Goal: Information Seeking & Learning: Learn about a topic

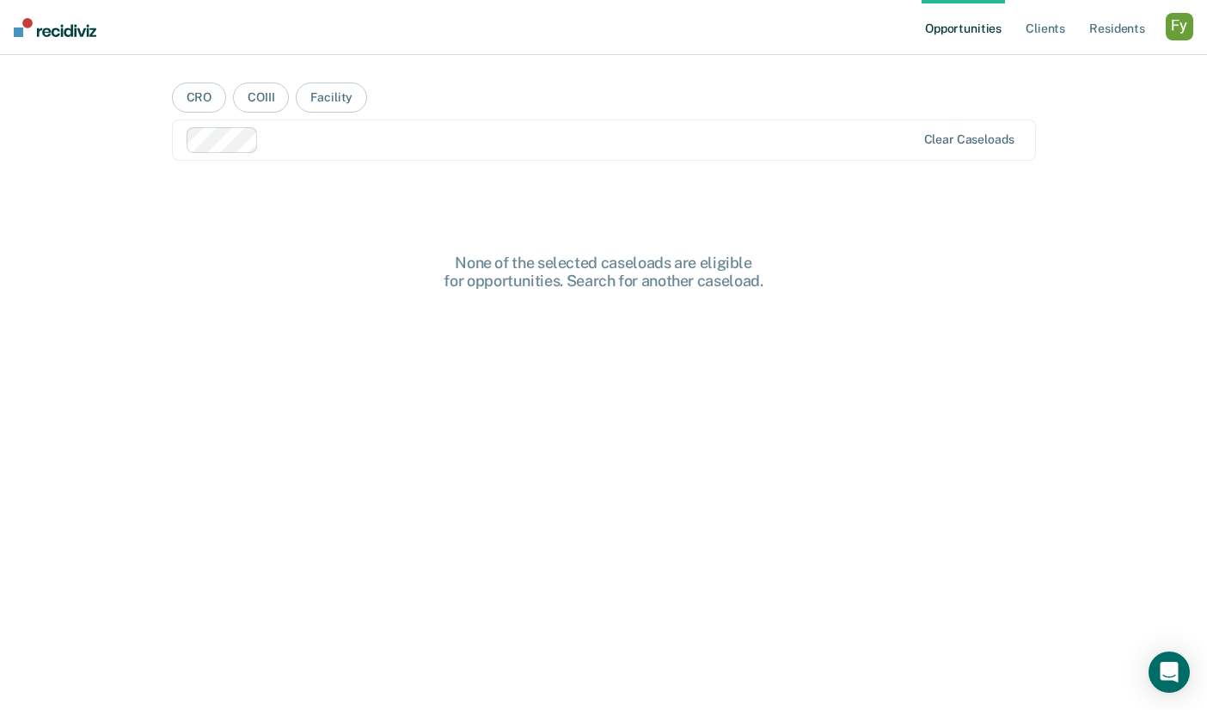
click at [1178, 25] on div "button" at bounding box center [1178, 26] width 27 height 27
click at [1054, 67] on link "Profile" at bounding box center [1110, 70] width 138 height 15
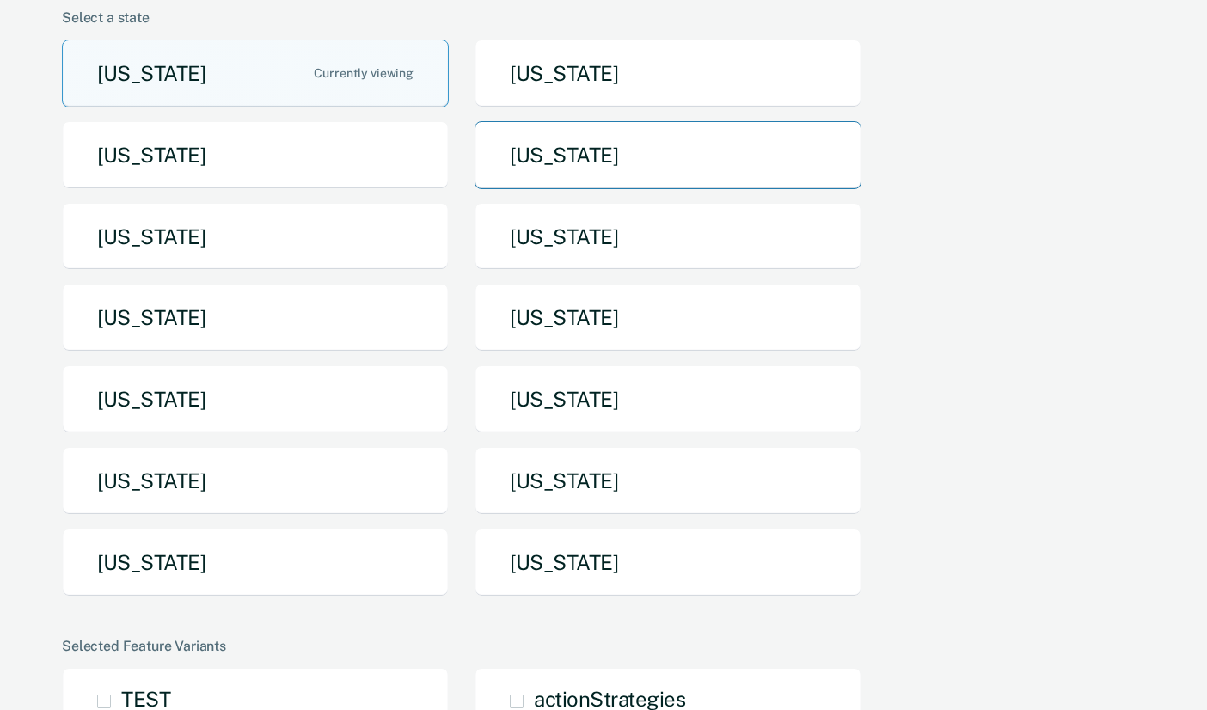
scroll to position [167, 0]
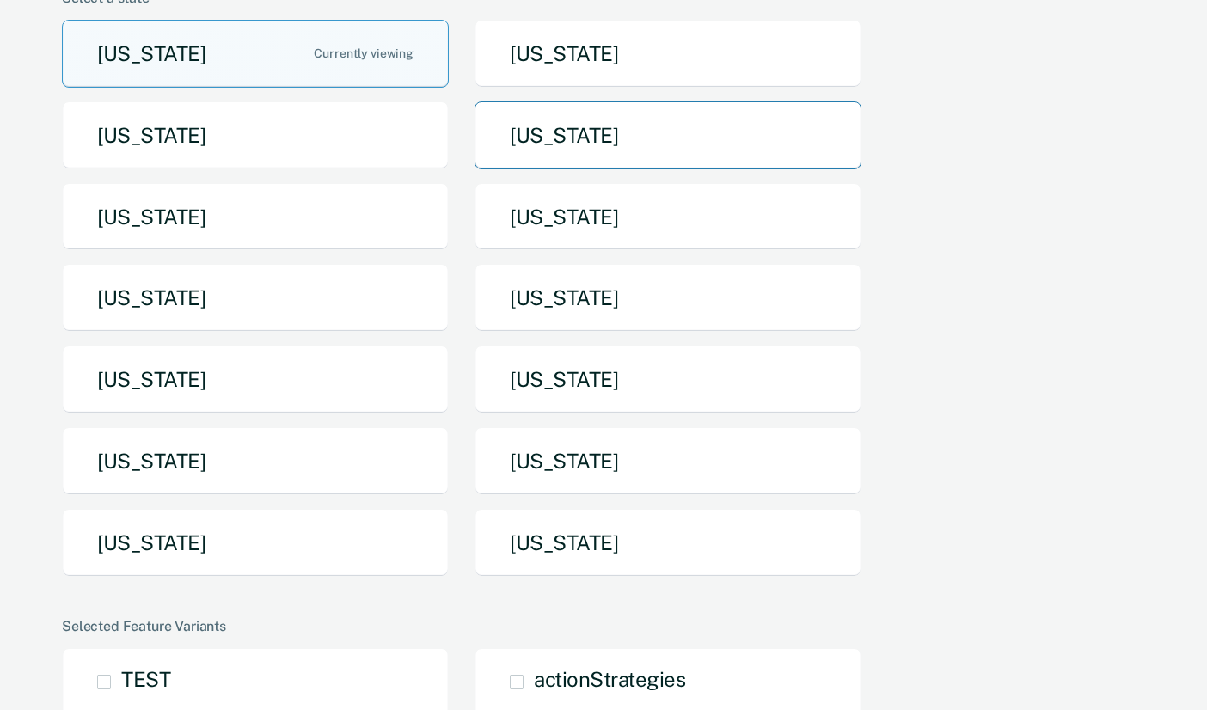
click at [555, 163] on button "[US_STATE]" at bounding box center [667, 135] width 387 height 68
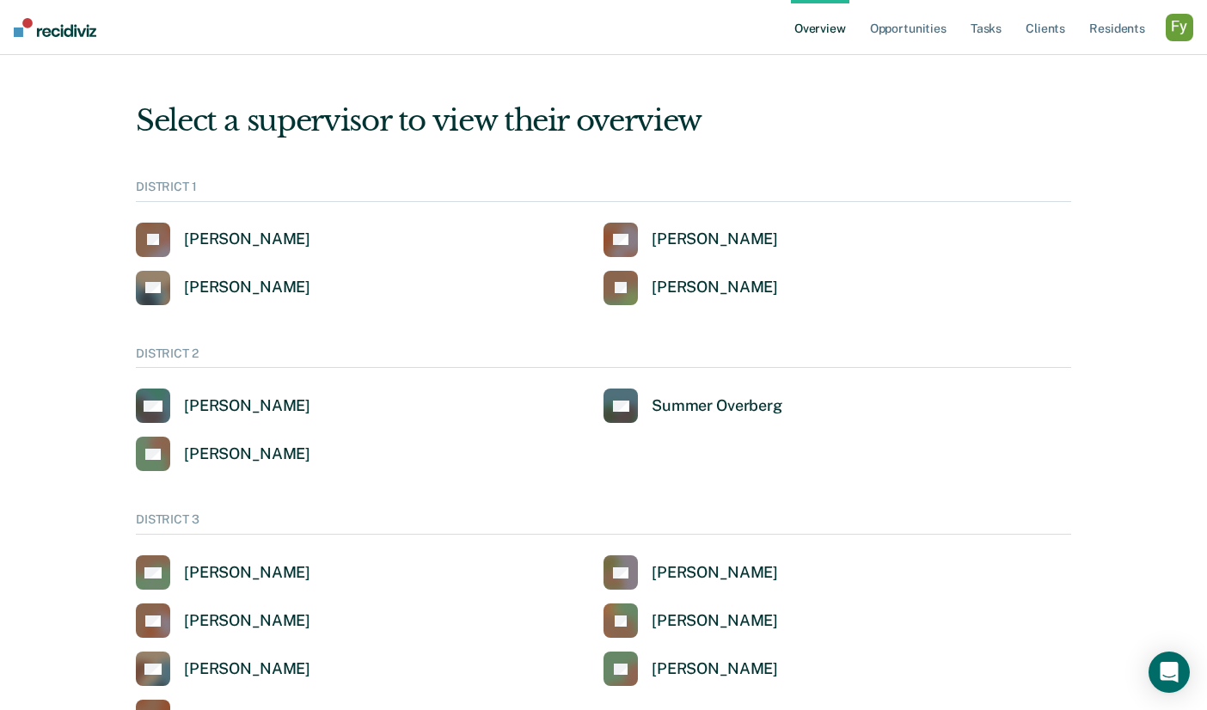
click at [1165, 36] on div "button" at bounding box center [1178, 27] width 27 height 27
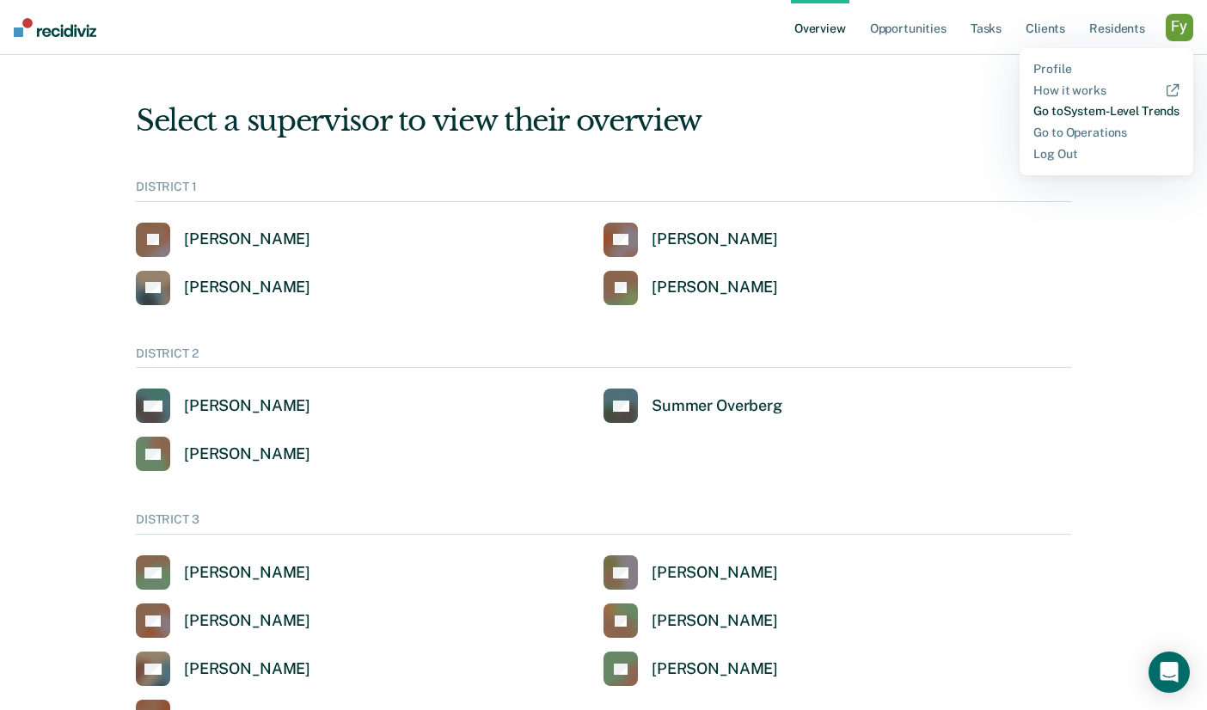
click at [1082, 110] on link "Go to System-Level Trends" at bounding box center [1106, 111] width 146 height 15
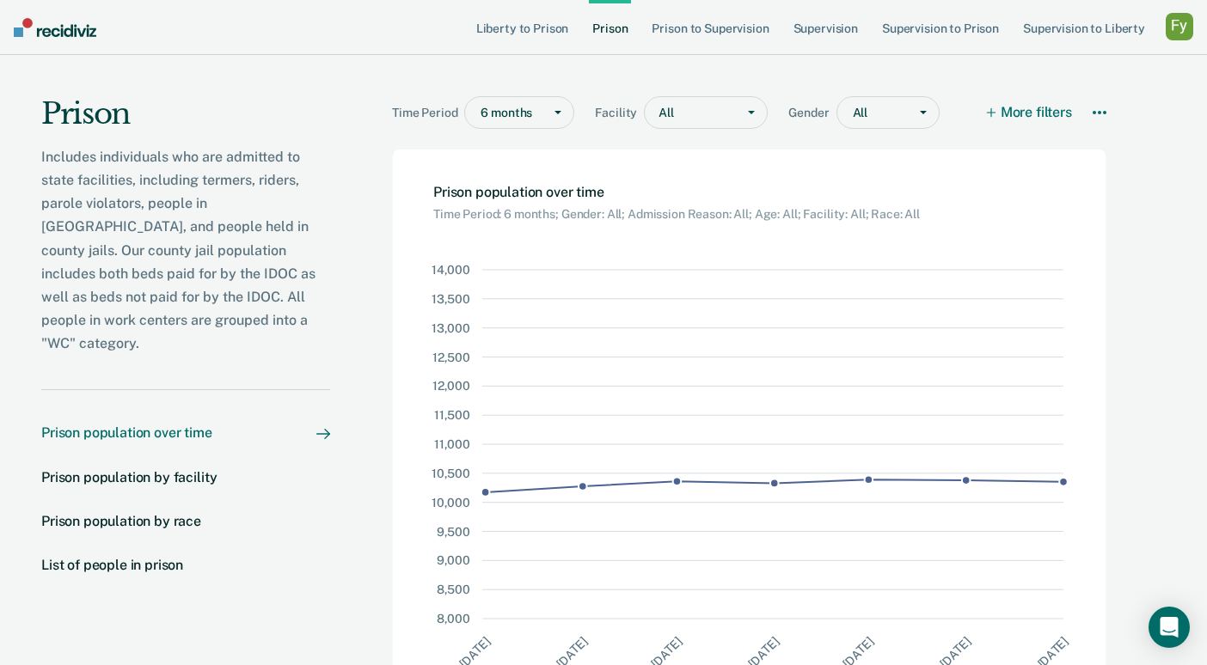
click at [1178, 27] on div "button" at bounding box center [1178, 26] width 27 height 27
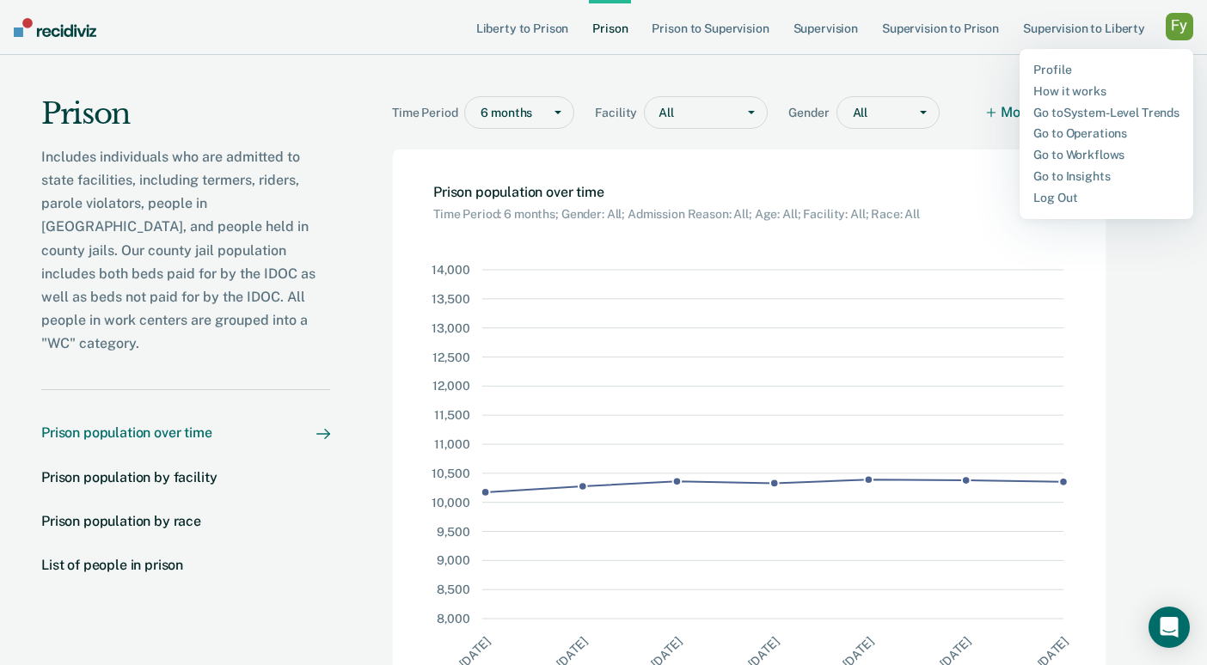
click at [968, 70] on div "Time Period 6 months Facility All Gender All More filters Download Data How it …" at bounding box center [749, 102] width 714 height 95
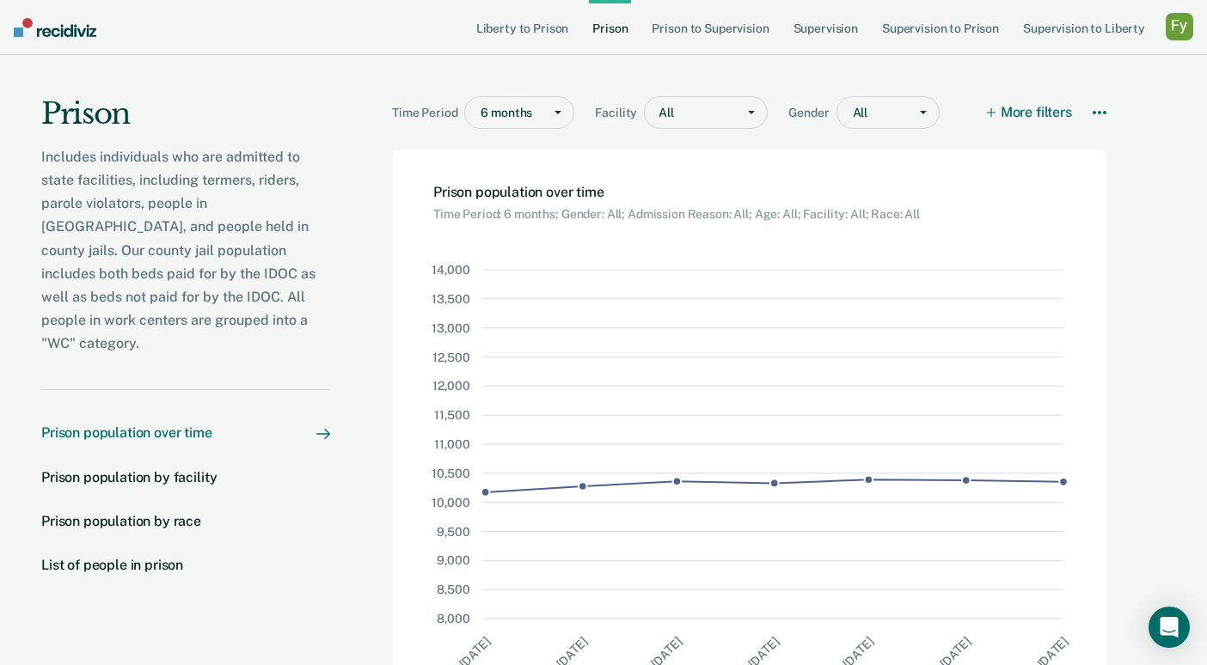
click at [616, 65] on div "Time Period 6 months Facility All Gender All More filters Download Data How it …" at bounding box center [749, 102] width 714 height 95
click at [1069, 32] on link "Supervision to Liberty" at bounding box center [1083, 27] width 129 height 55
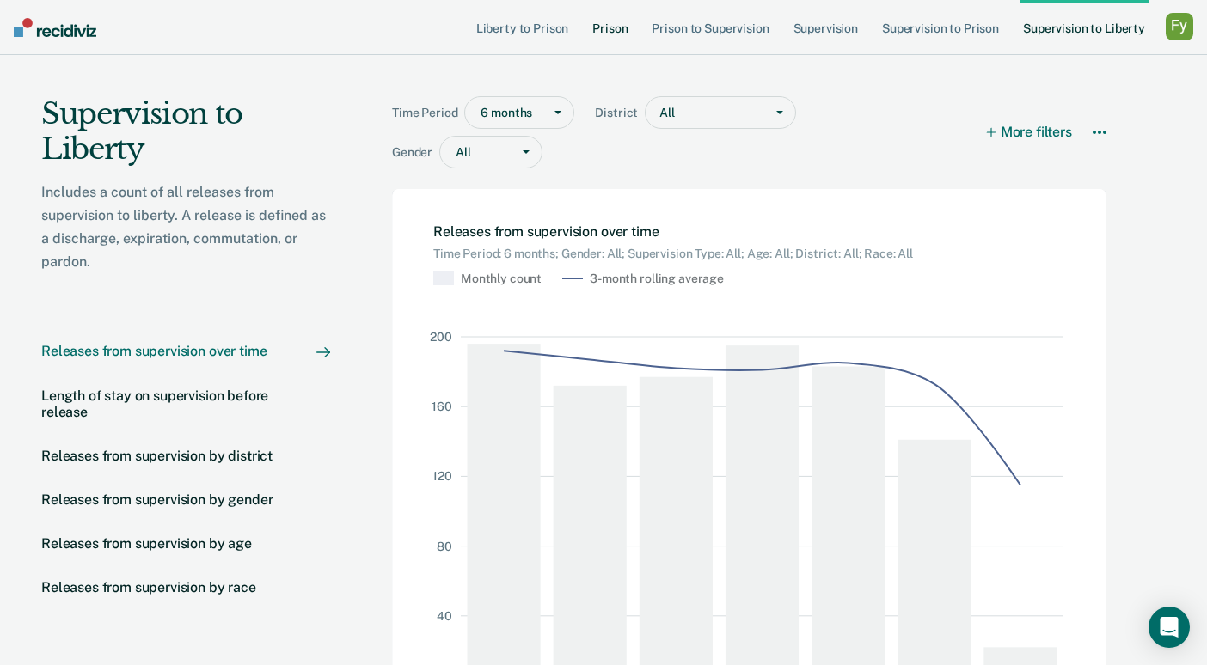
click at [603, 21] on link "Prison" at bounding box center [610, 27] width 42 height 55
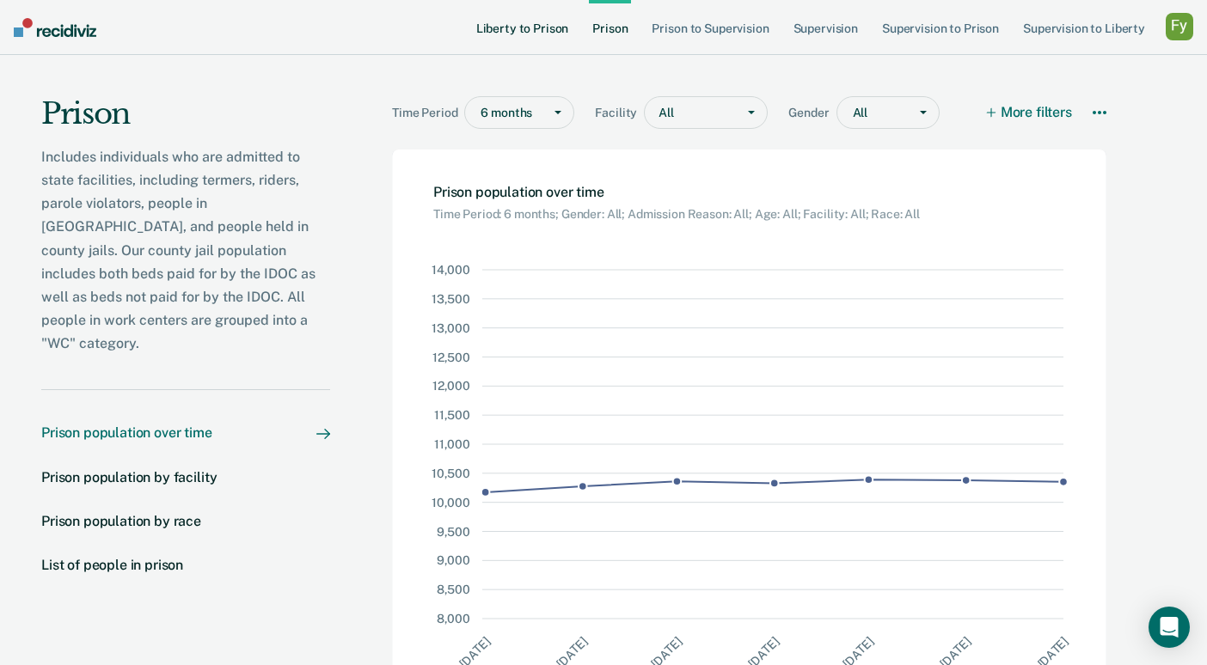
click at [529, 30] on link "Liberty to Prison" at bounding box center [523, 27] width 100 height 55
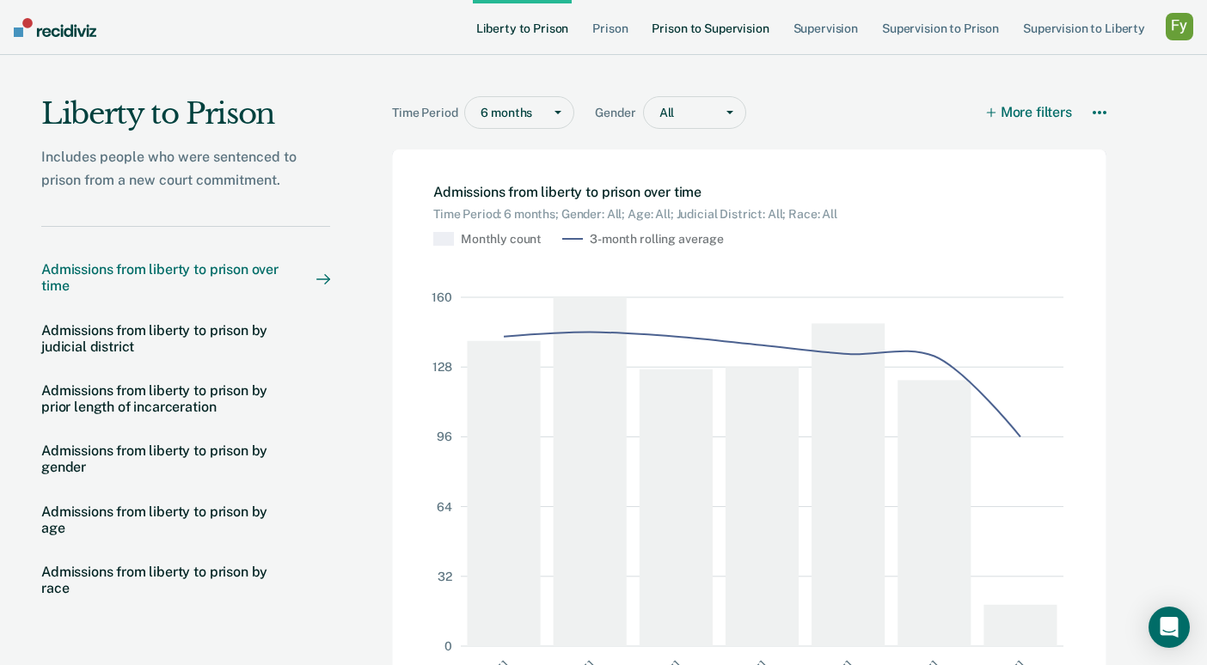
click at [706, 28] on link "Prison to Supervision" at bounding box center [710, 27] width 124 height 55
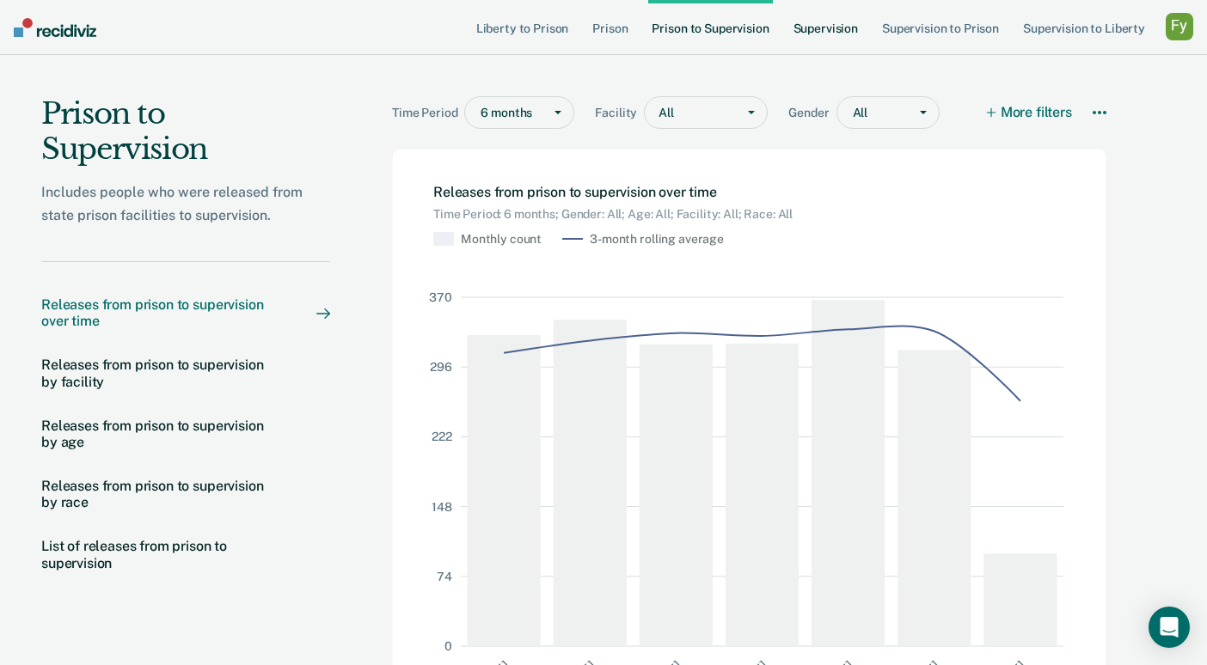
click at [840, 25] on link "Supervision" at bounding box center [825, 27] width 71 height 55
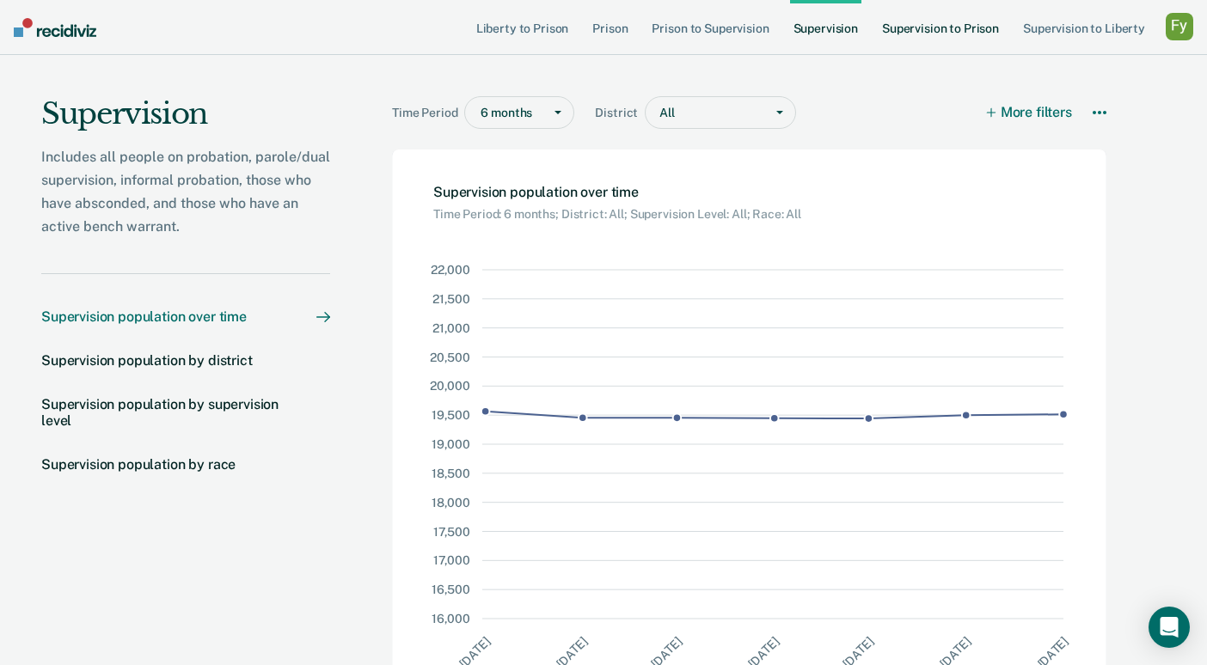
click at [912, 33] on link "Supervision to Prison" at bounding box center [940, 27] width 124 height 55
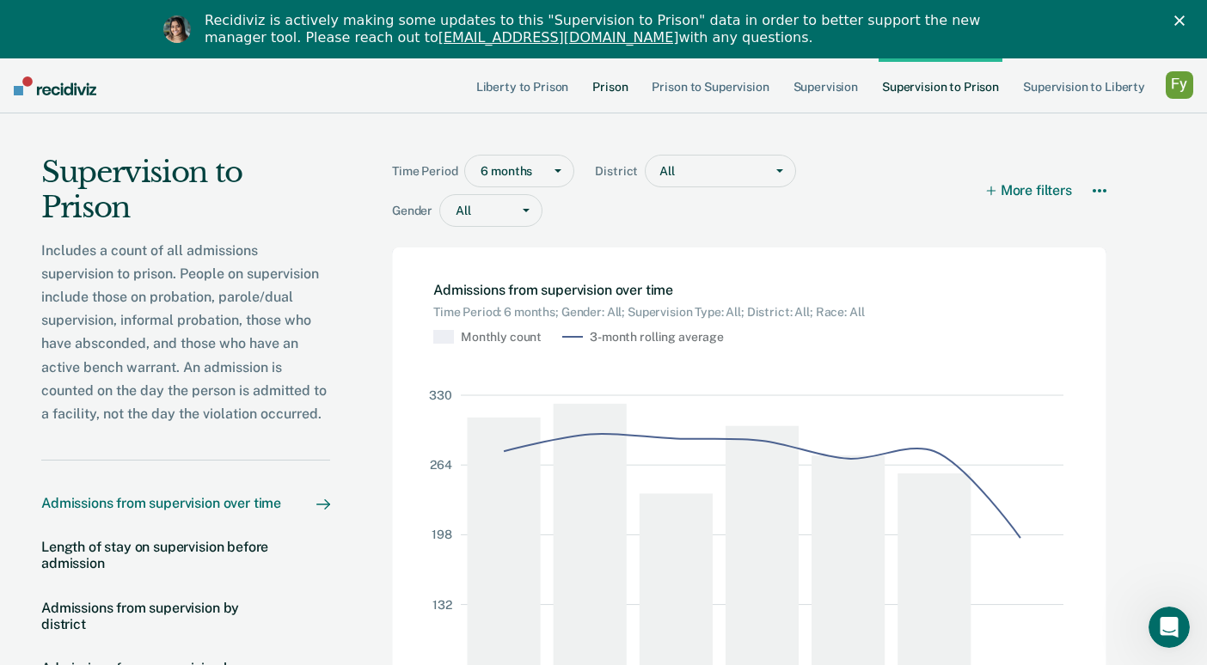
click at [612, 82] on link "Prison" at bounding box center [610, 85] width 42 height 55
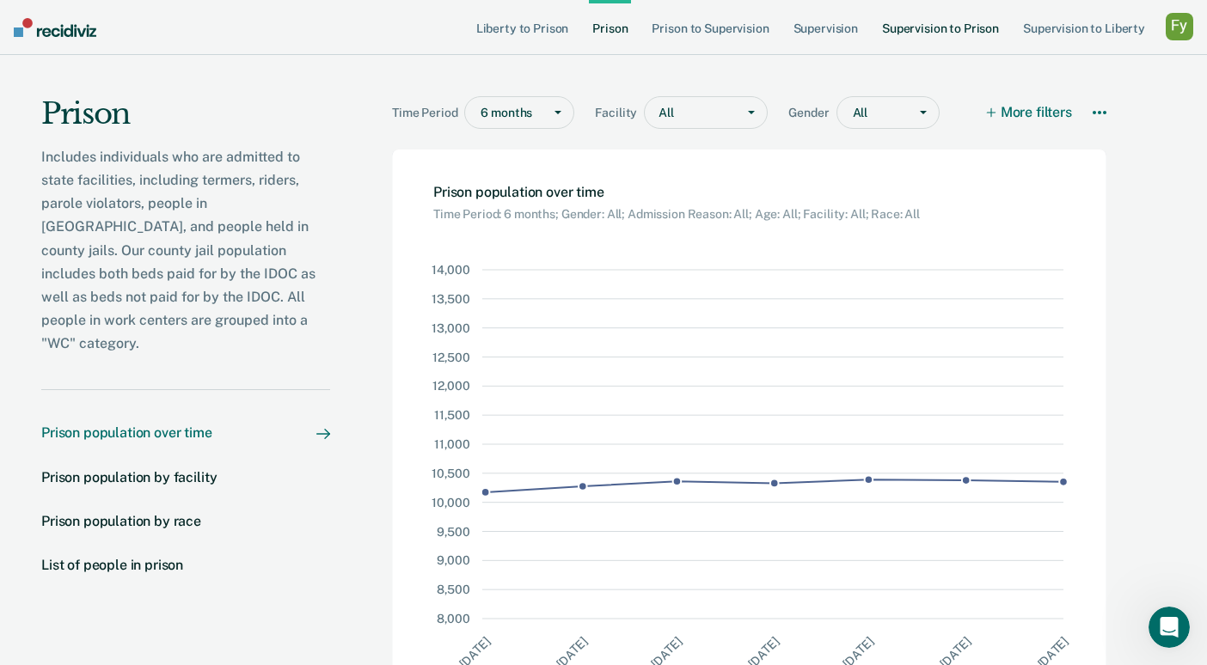
click at [962, 12] on link "Supervision to Prison" at bounding box center [940, 27] width 124 height 55
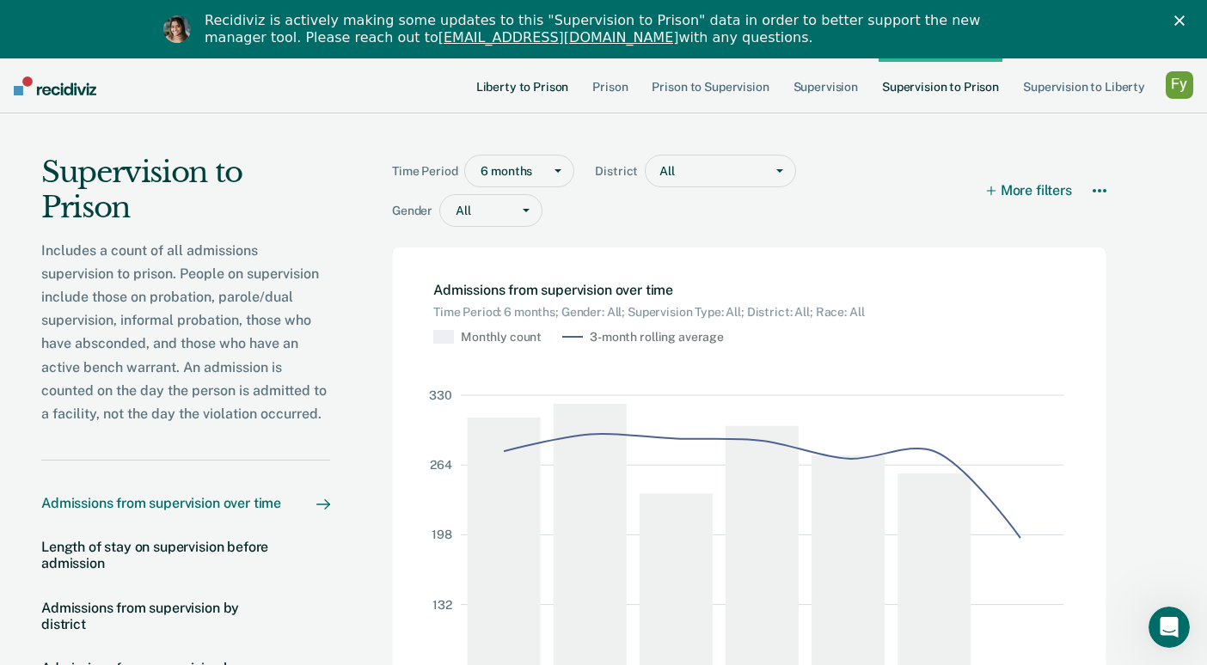
click at [537, 86] on link "Liberty to Prison" at bounding box center [523, 85] width 100 height 55
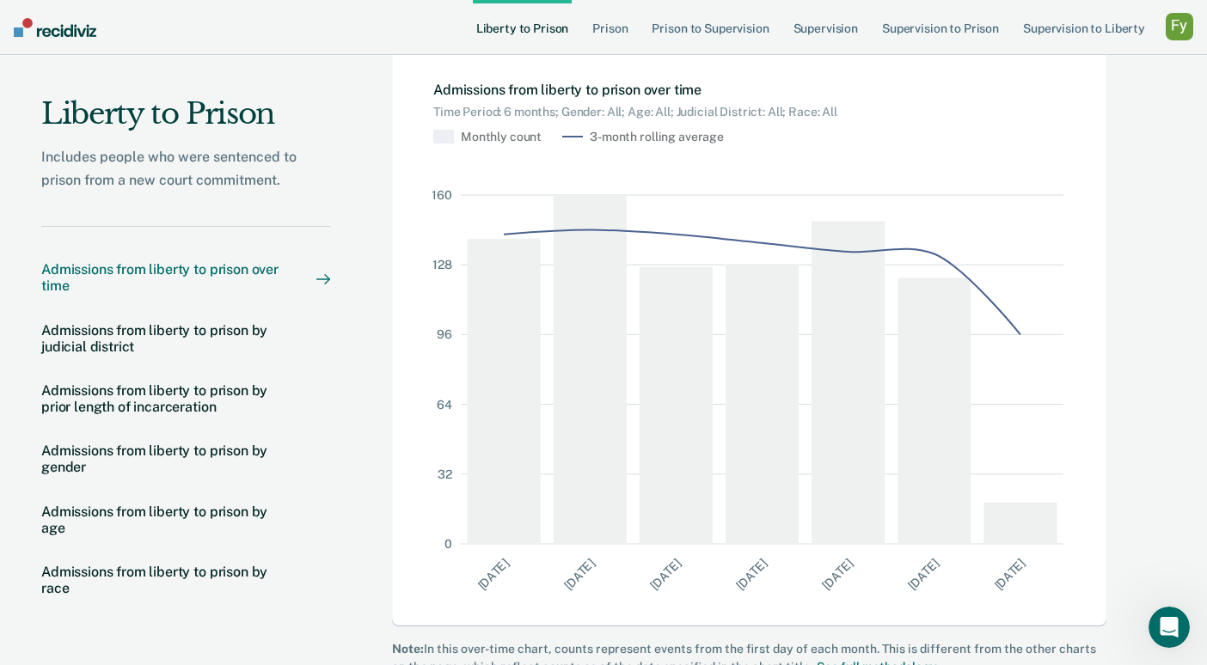
scroll to position [139, 0]
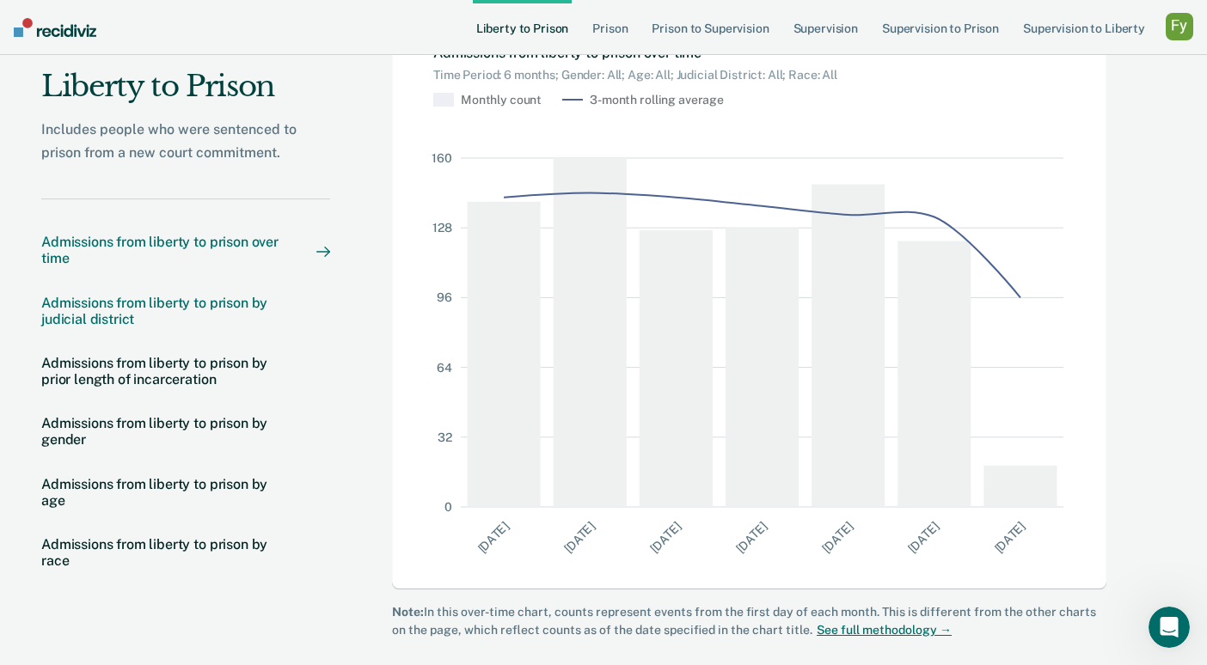
click at [127, 311] on div "Admissions from liberty to prison by judicial district" at bounding box center [161, 310] width 241 height 33
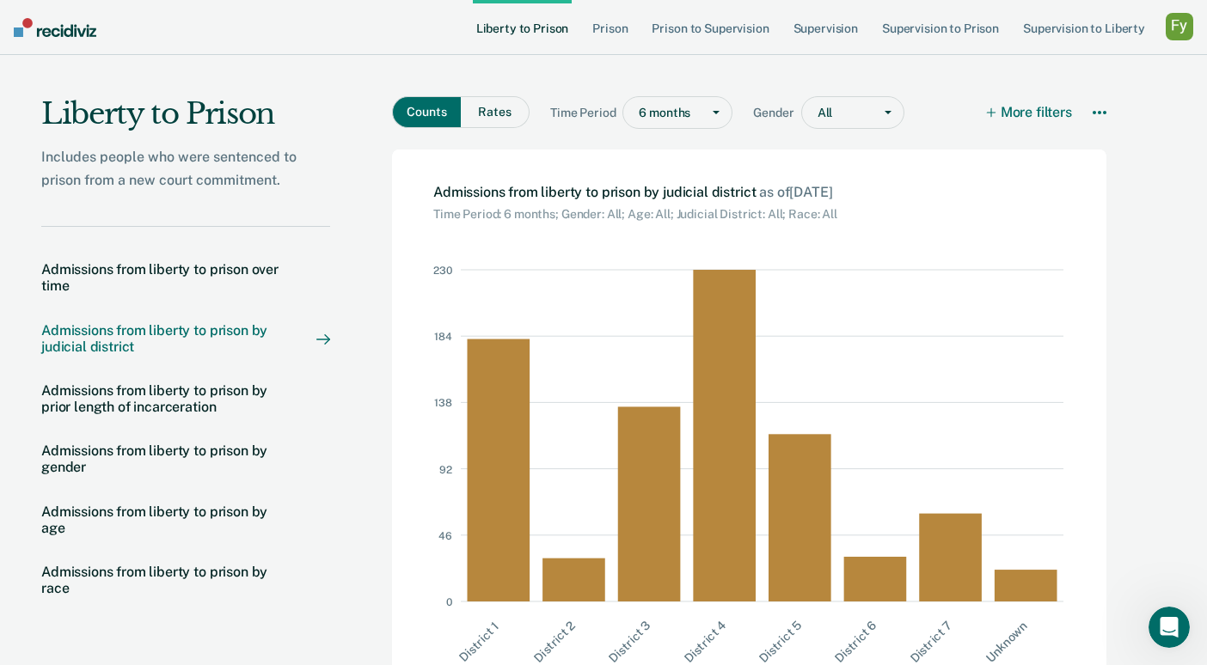
click at [481, 123] on button "Rates" at bounding box center [495, 112] width 69 height 32
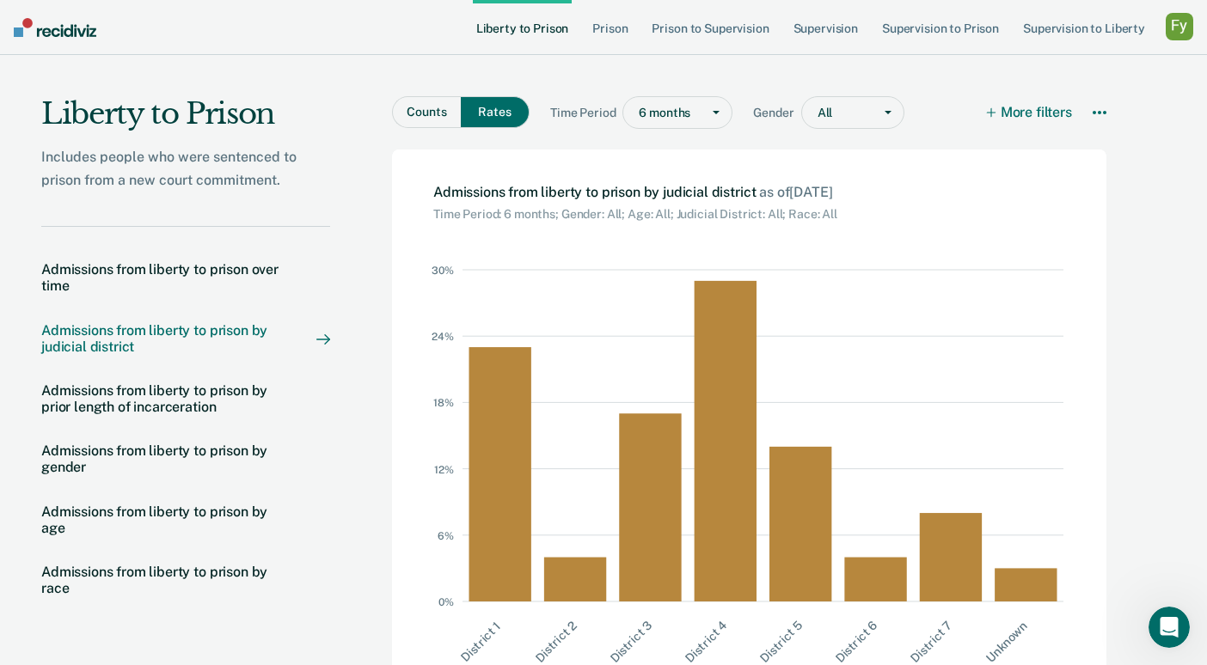
click at [423, 109] on button "Counts" at bounding box center [426, 112] width 69 height 32
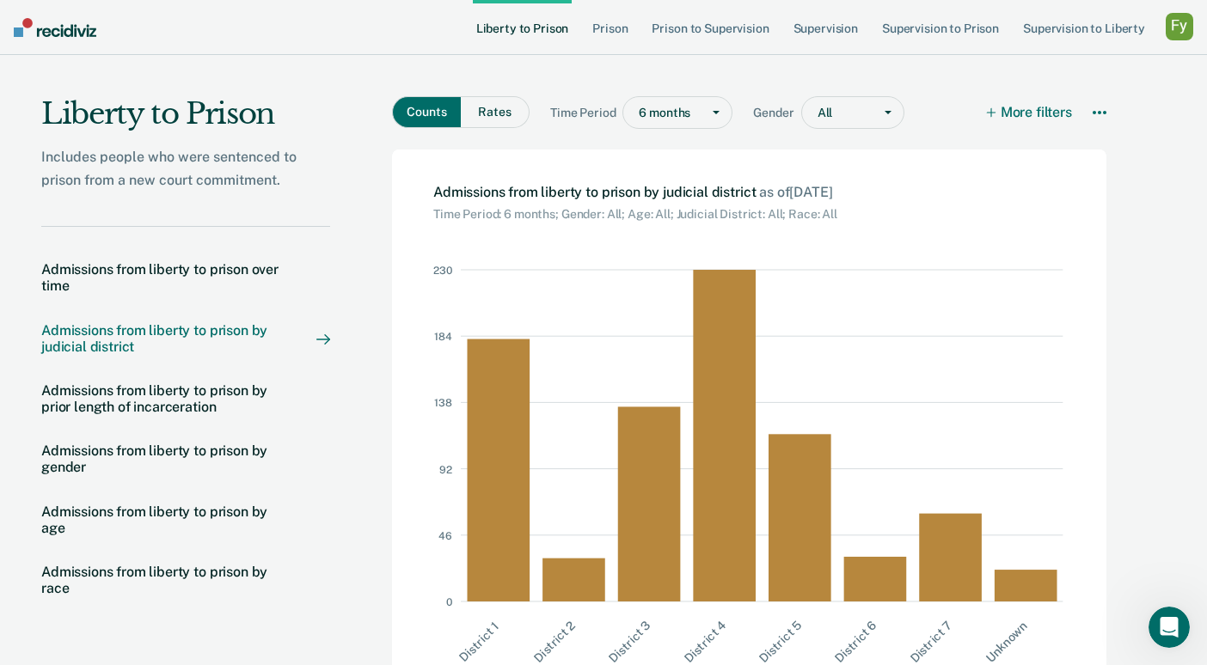
click at [503, 119] on button "Rates" at bounding box center [495, 112] width 69 height 32
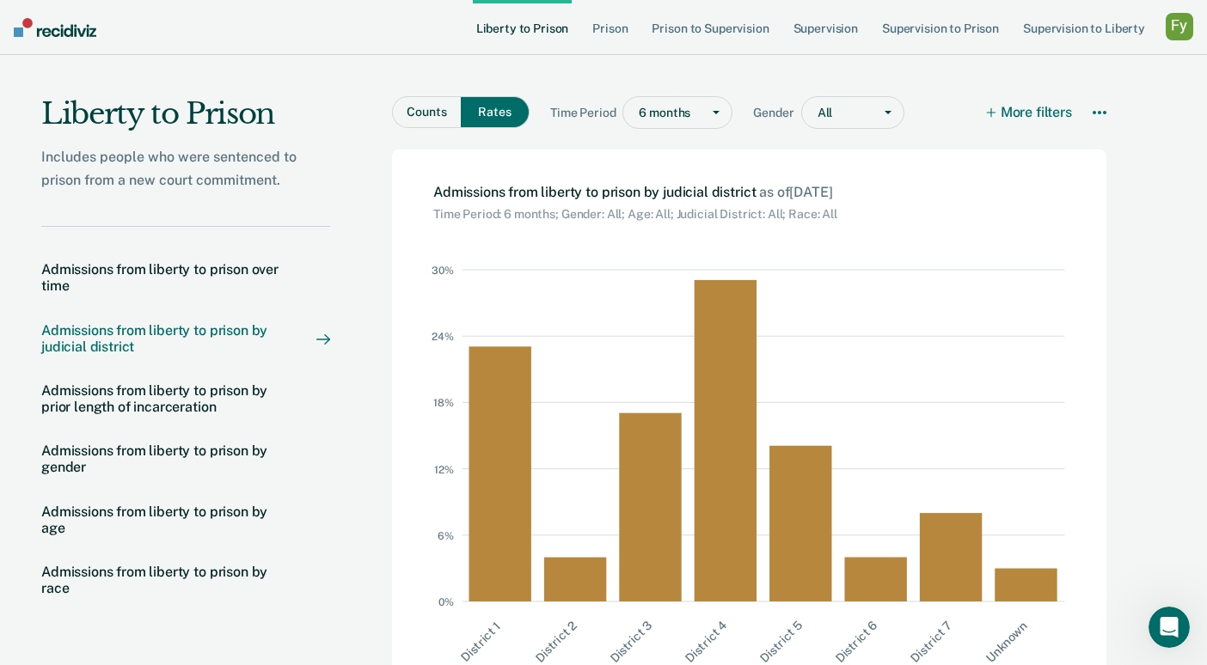
click at [715, 134] on div "Time Period 6 months" at bounding box center [651, 116] width 203 height 40
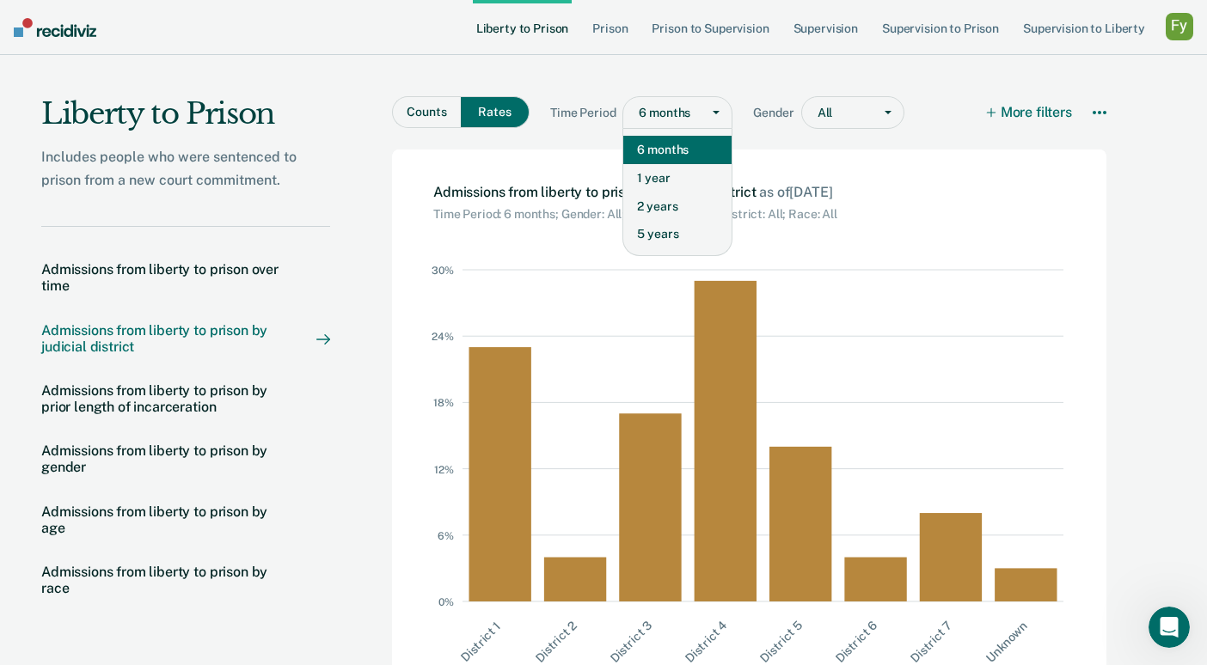
click at [704, 118] on div at bounding box center [715, 112] width 31 height 31
click at [852, 117] on div at bounding box center [840, 113] width 46 height 18
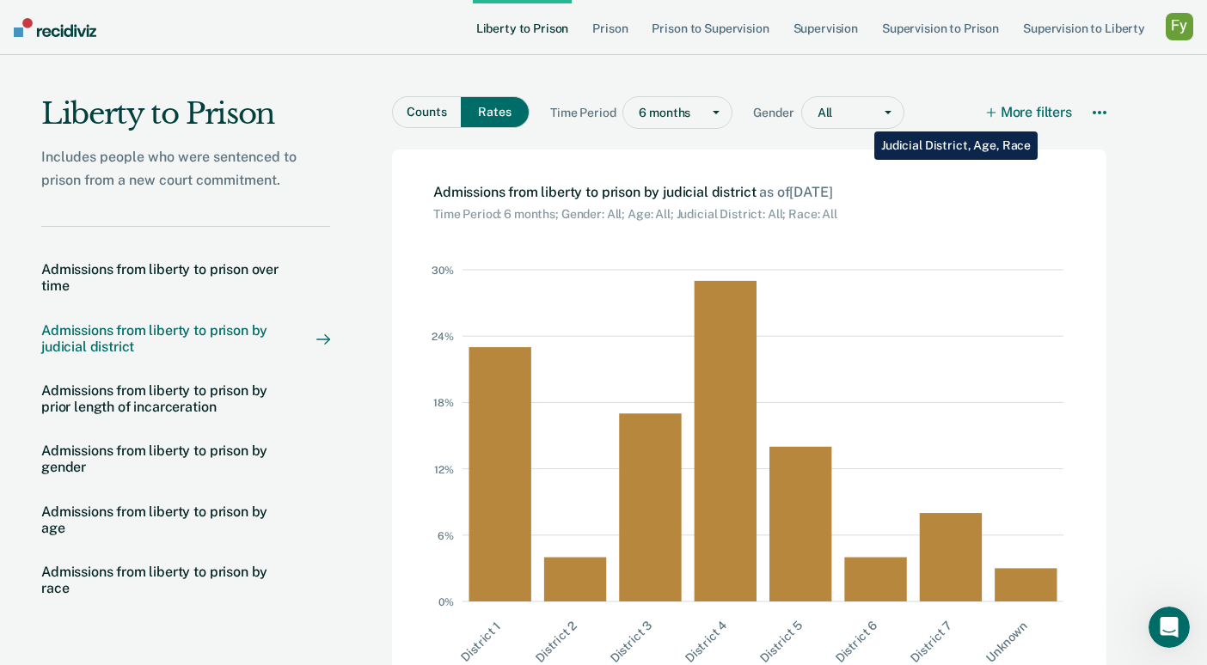
click at [1037, 119] on button "More filters" at bounding box center [1029, 112] width 84 height 33
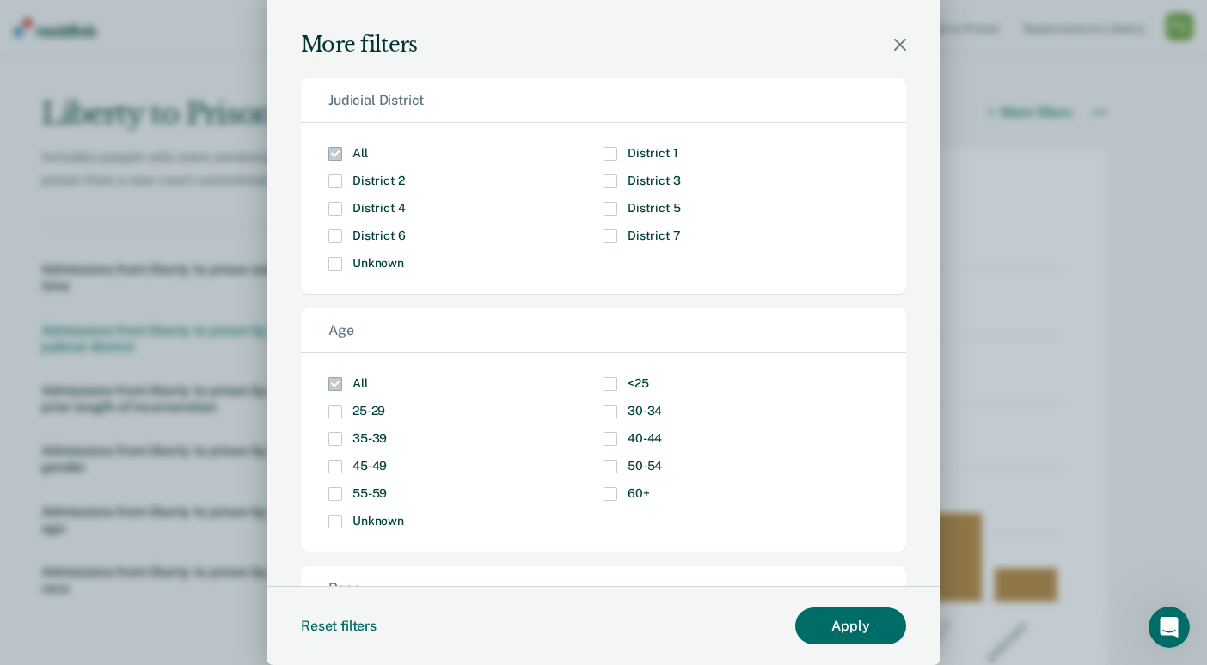
click at [898, 47] on icon "Modal" at bounding box center [900, 45] width 12 height 12
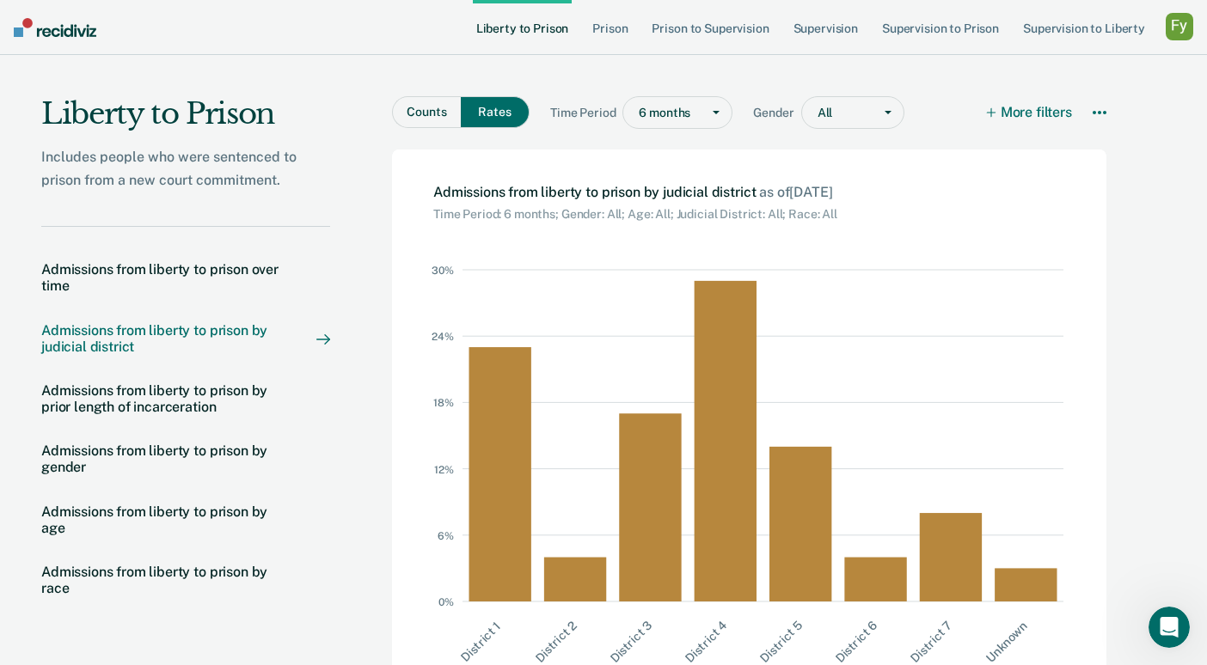
scroll to position [94, 0]
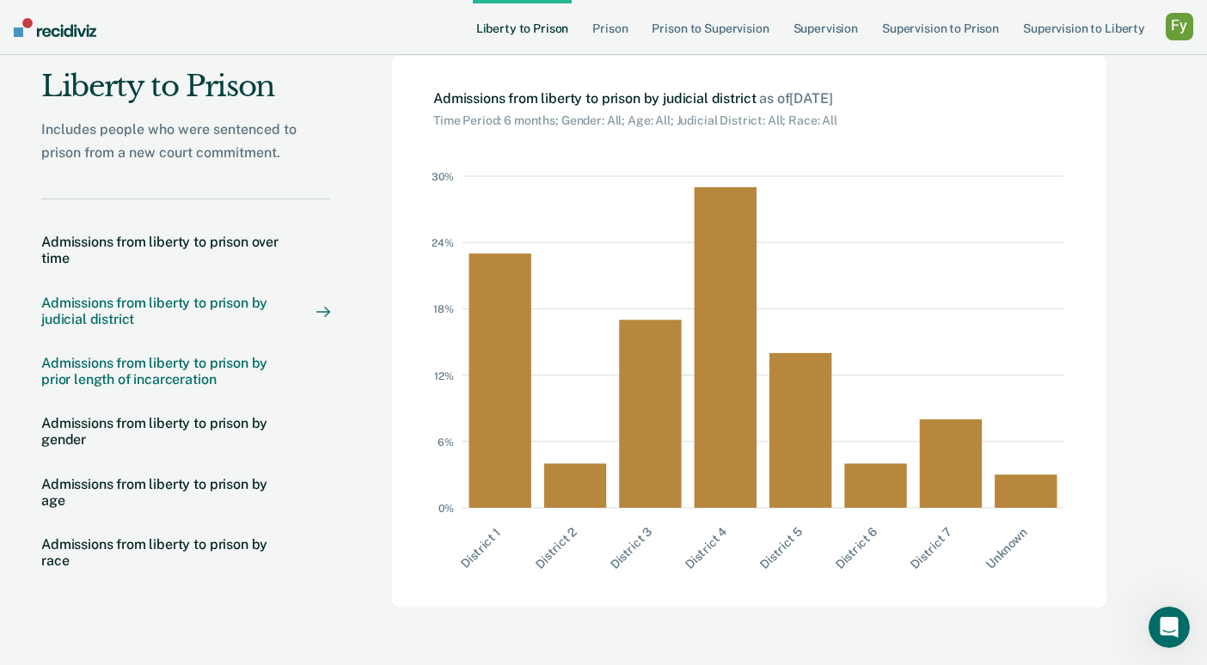
click at [173, 376] on div "Admissions from liberty to prison by prior length of incarceration" at bounding box center [161, 370] width 241 height 33
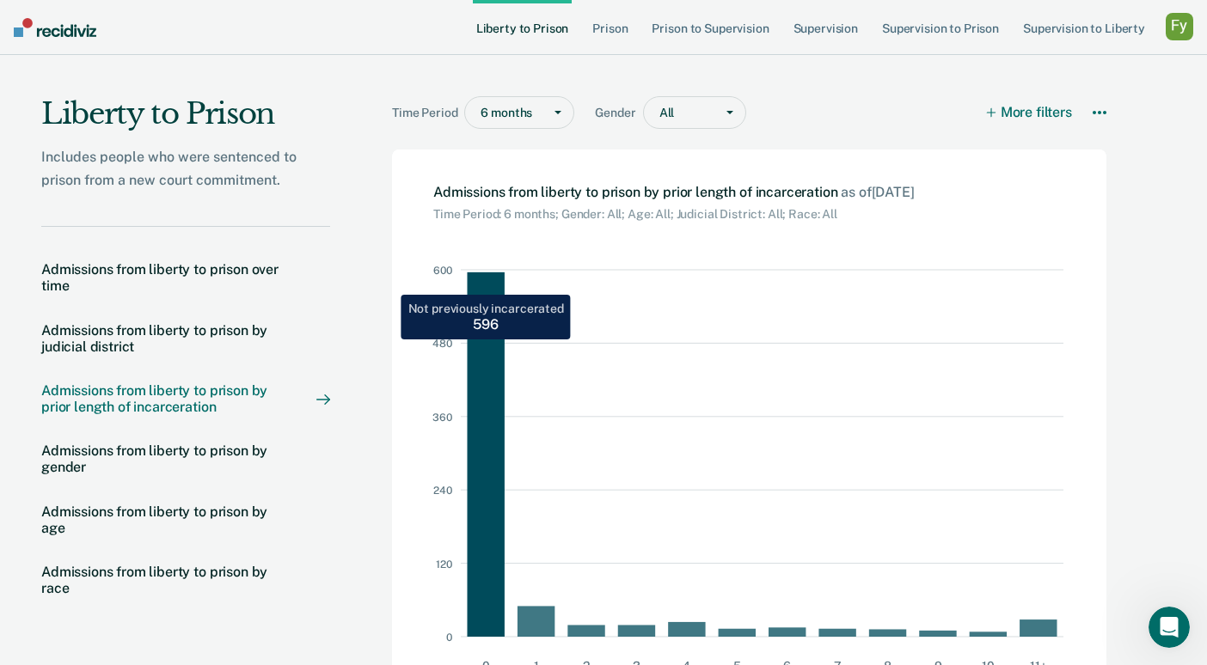
scroll to position [142, 0]
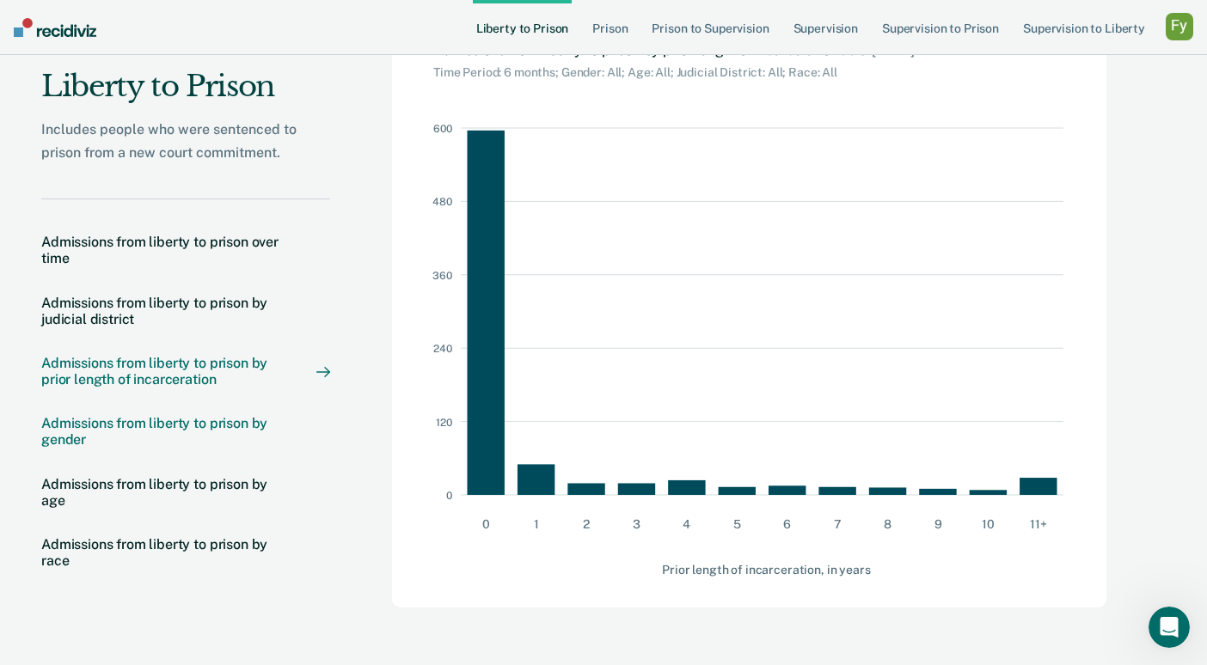
click at [137, 425] on div "Admissions from liberty to prison by gender" at bounding box center [161, 431] width 241 height 33
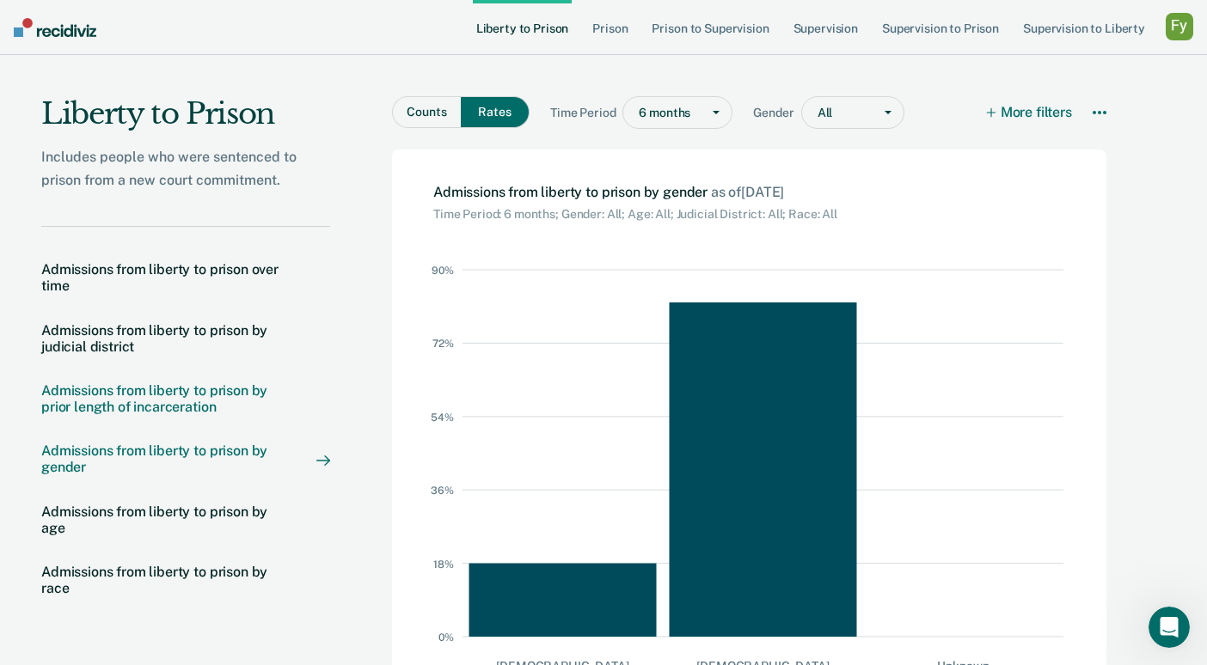
click at [139, 405] on div "Admissions from liberty to prison by prior length of incarceration" at bounding box center [161, 398] width 241 height 33
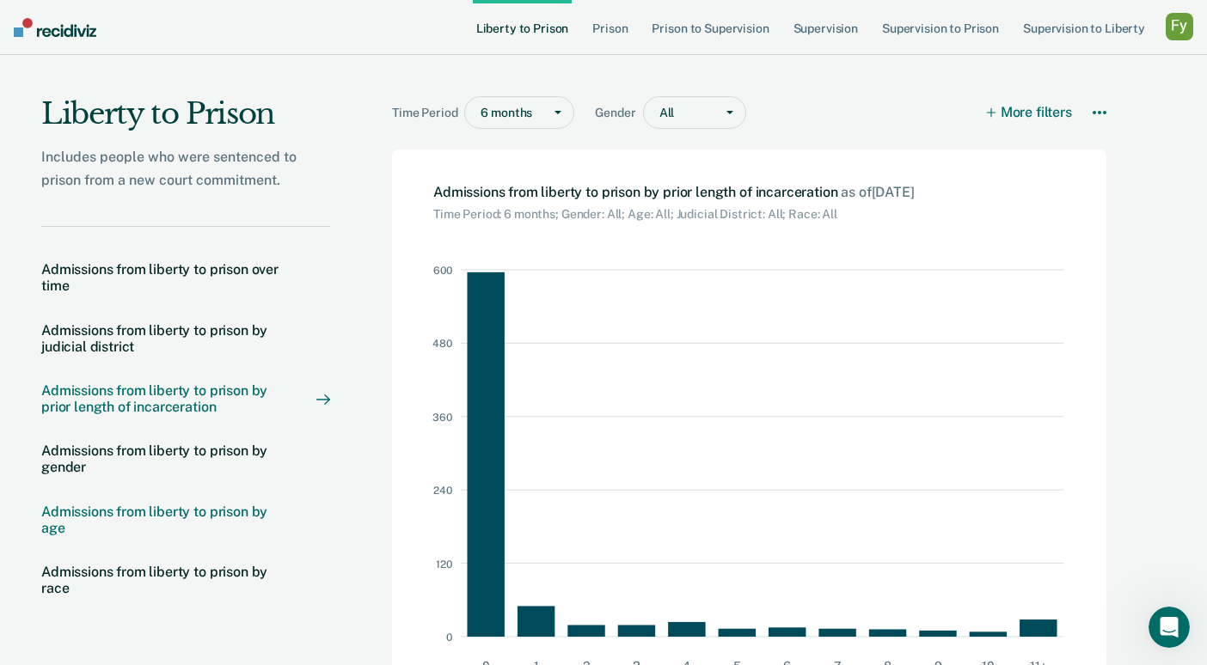
click at [148, 512] on div "Admissions from liberty to prison by age" at bounding box center [161, 520] width 241 height 33
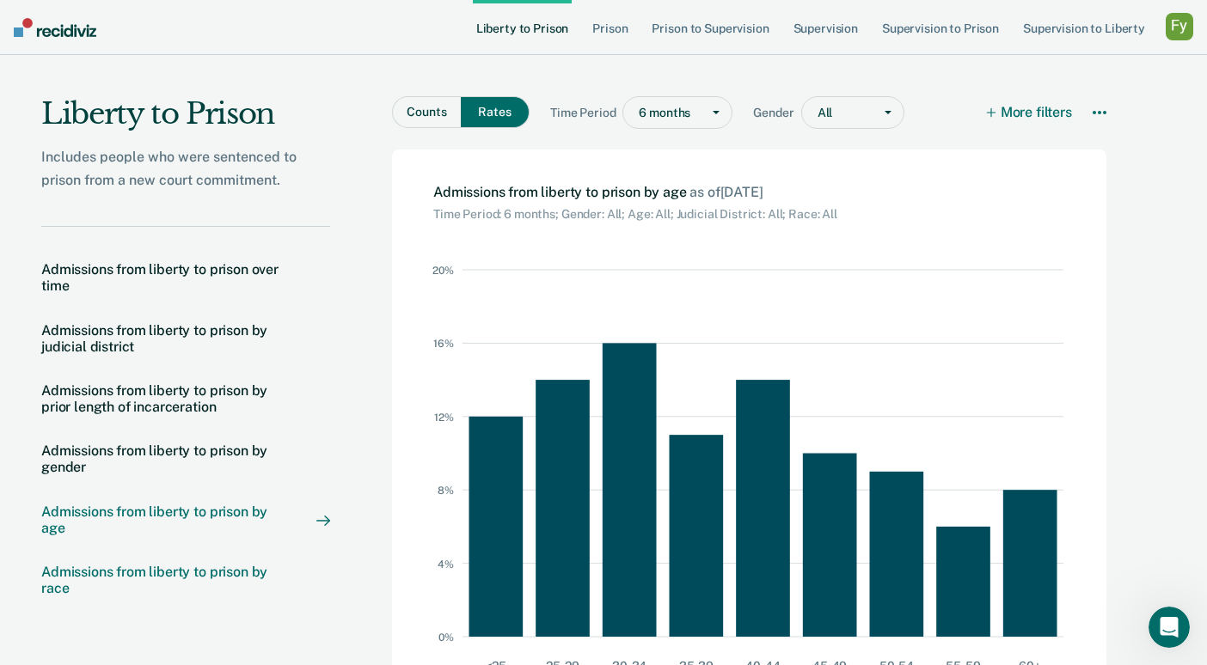
click at [95, 575] on div "Admissions from liberty to prison by race" at bounding box center [161, 580] width 241 height 33
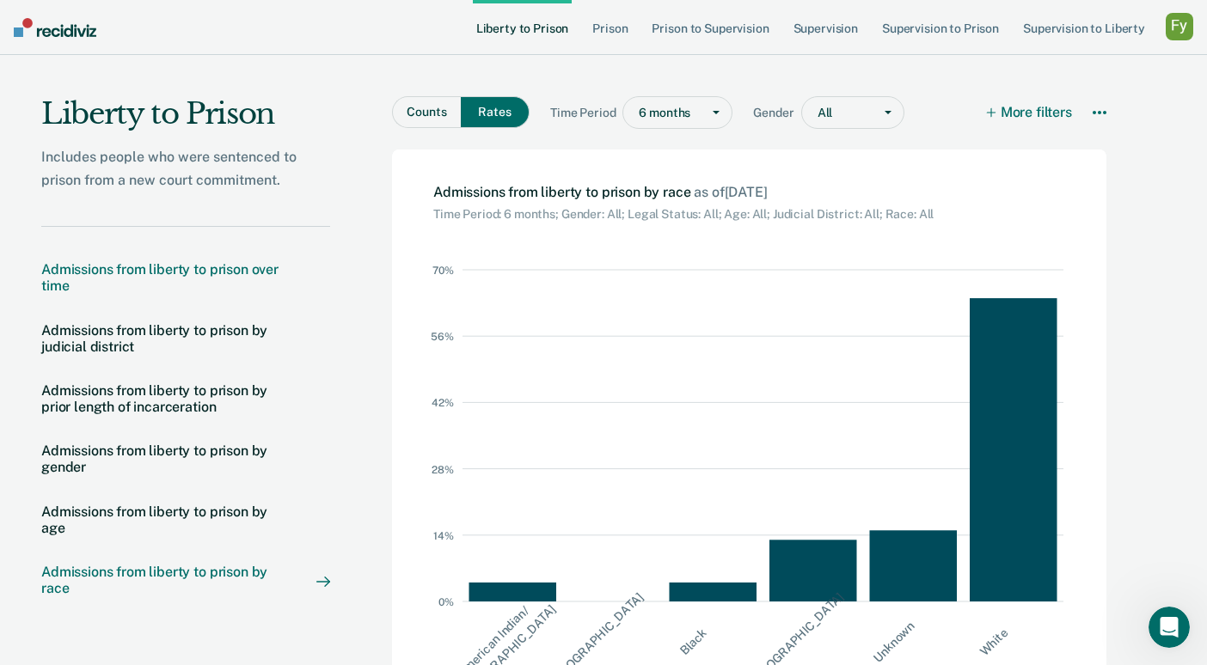
click at [130, 271] on div "Admissions from liberty to prison over time" at bounding box center [161, 277] width 241 height 33
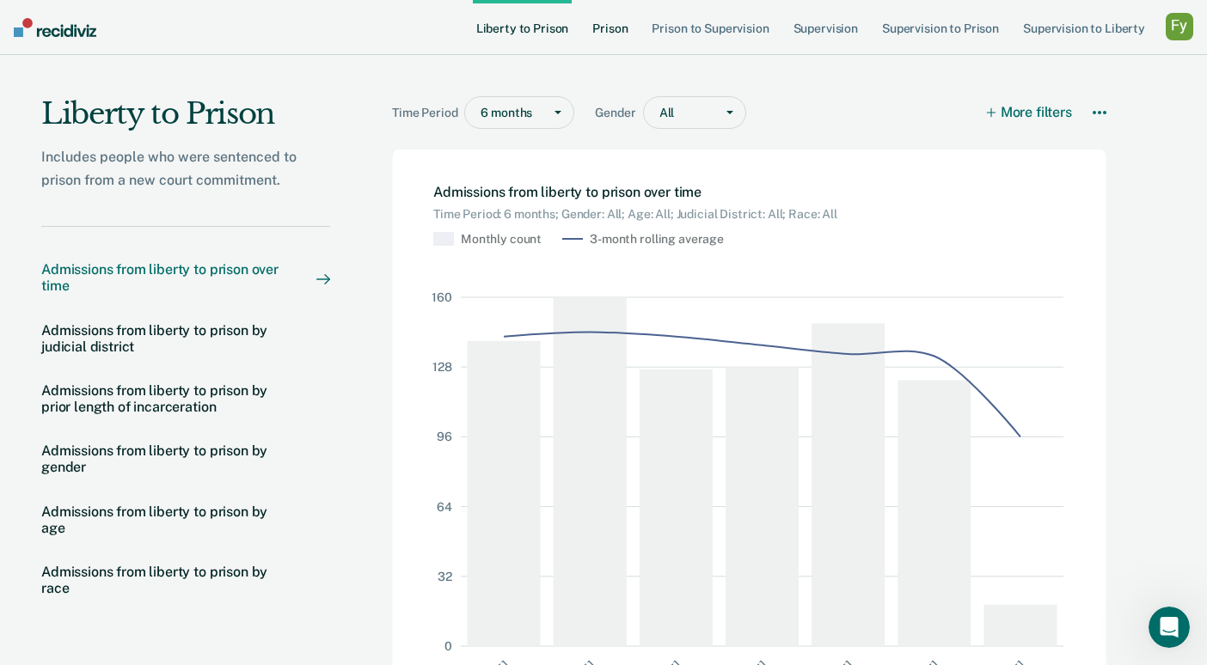
click at [631, 26] on link "Prison" at bounding box center [610, 27] width 42 height 55
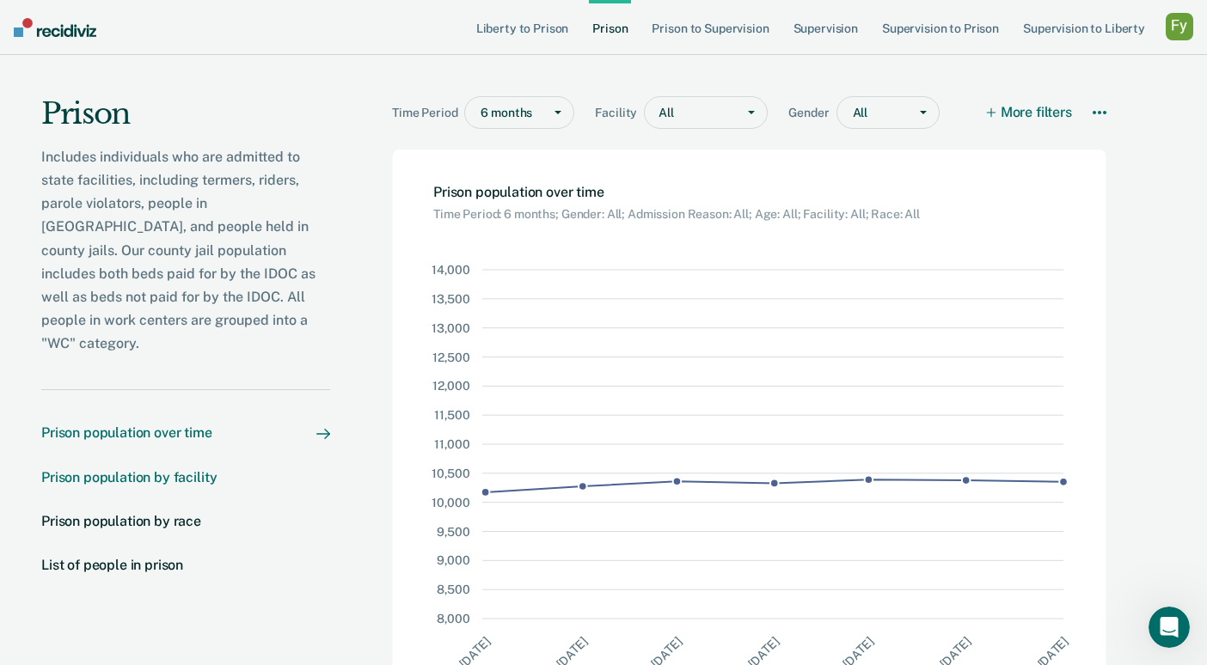
click at [146, 469] on div "Prison population by facility" at bounding box center [128, 477] width 175 height 16
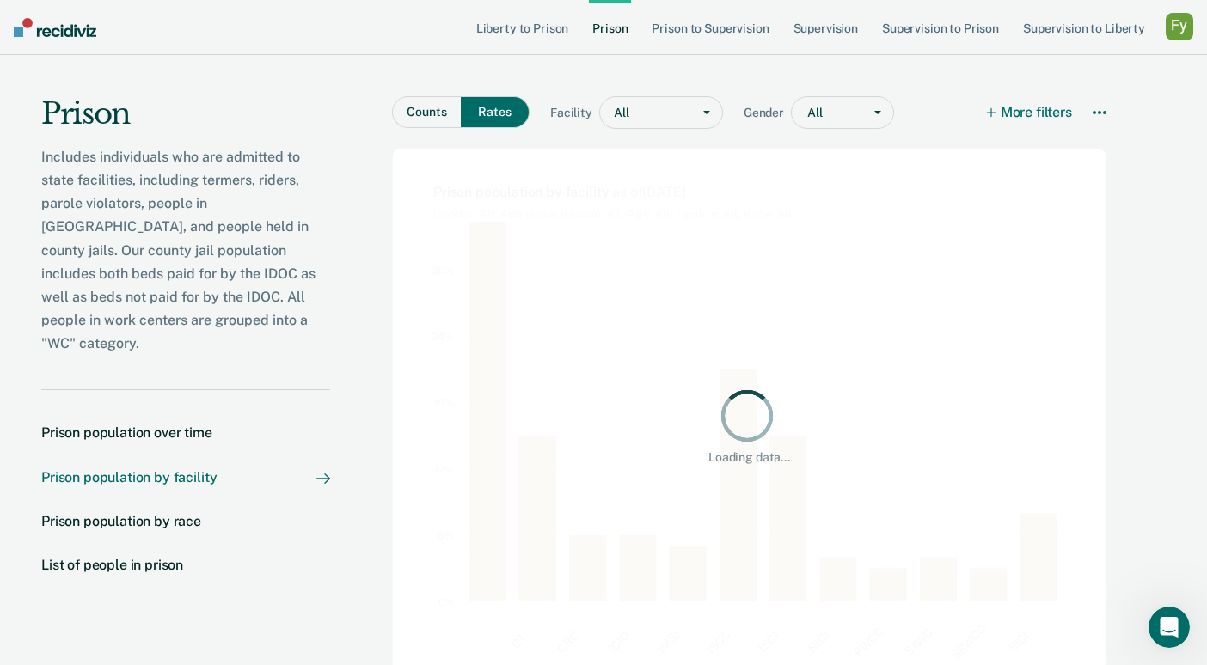
click at [145, 506] on nav "Prison population over time Prison population by facility Prison population by …" at bounding box center [185, 508] width 289 height 239
